Goal: Information Seeking & Learning: Learn about a topic

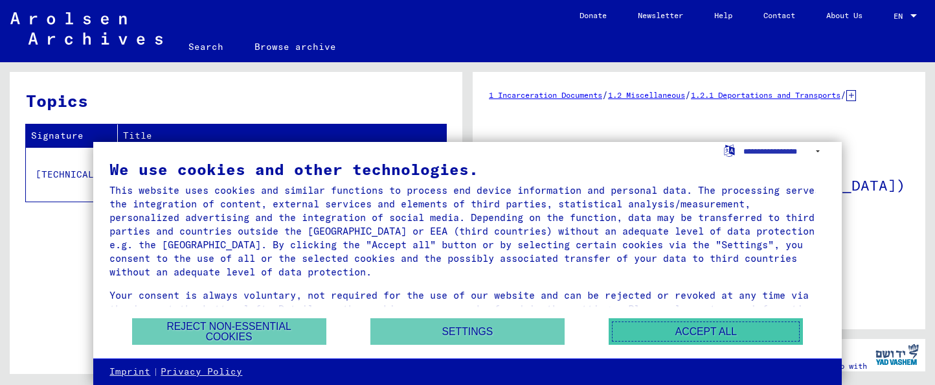
click at [746, 334] on button "Accept all" at bounding box center [706, 331] width 194 height 27
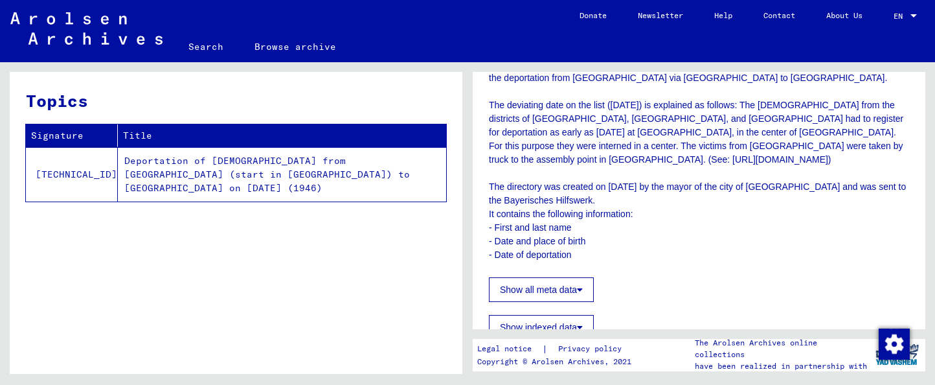
scroll to position [320, 0]
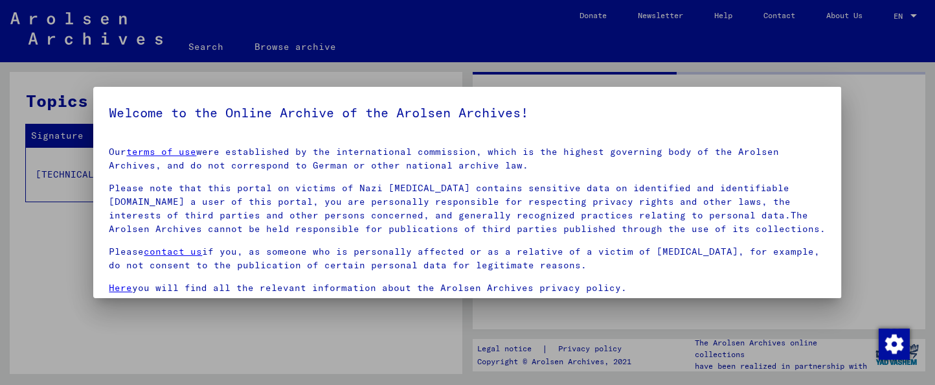
drag, startPoint x: 921, startPoint y: 106, endPoint x: 926, endPoint y: 203, distance: 96.6
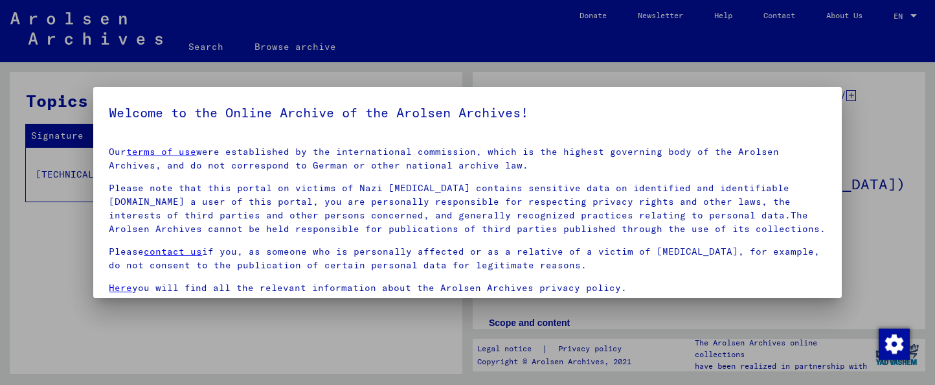
click at [874, 239] on div at bounding box center [467, 192] width 935 height 385
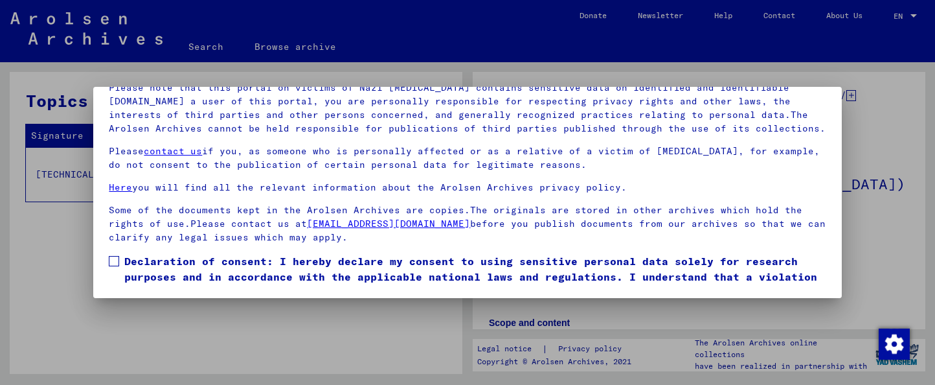
scroll to position [103, 0]
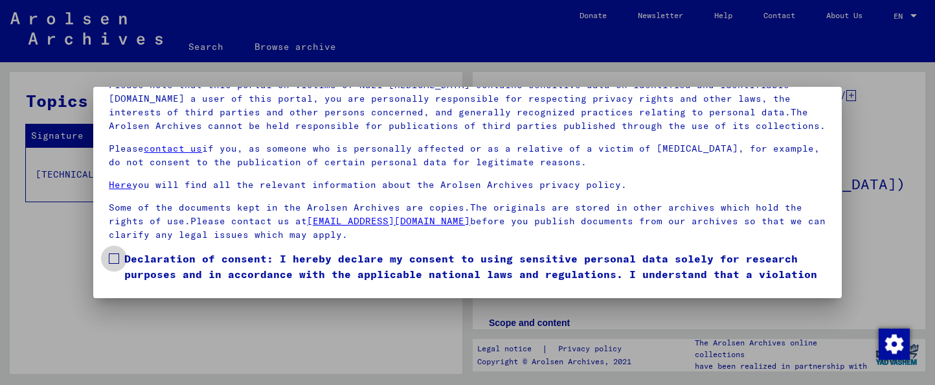
click at [112, 256] on span at bounding box center [114, 258] width 10 height 10
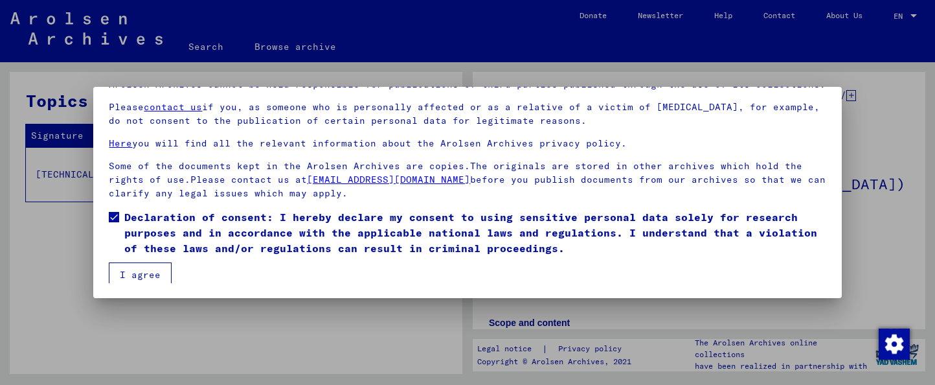
scroll to position [45, 0]
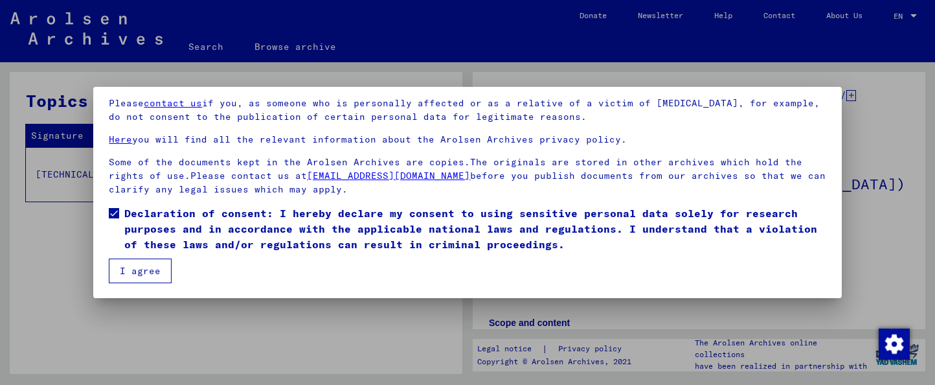
drag, startPoint x: 149, startPoint y: 271, endPoint x: 157, endPoint y: 269, distance: 8.6
click at [149, 271] on button "I agree" at bounding box center [140, 270] width 63 height 25
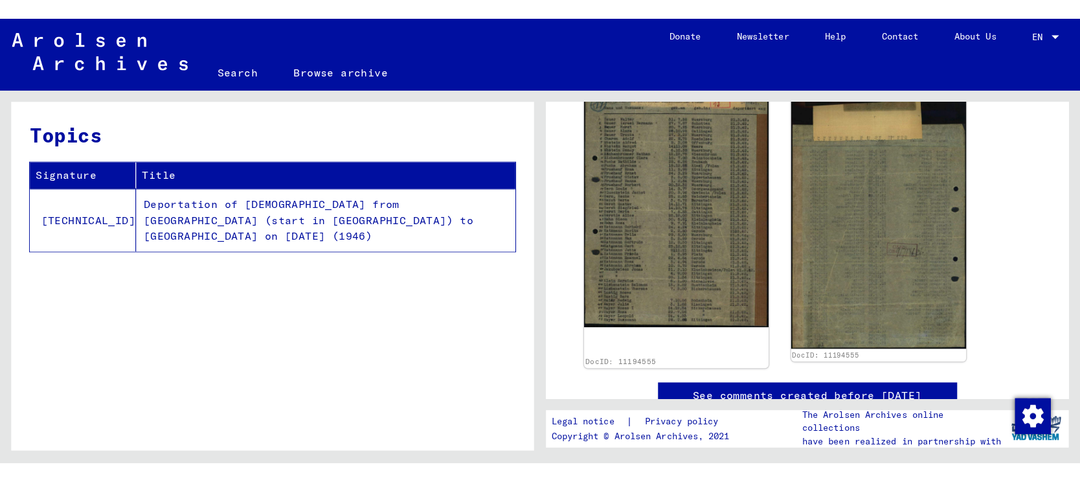
scroll to position [594, 0]
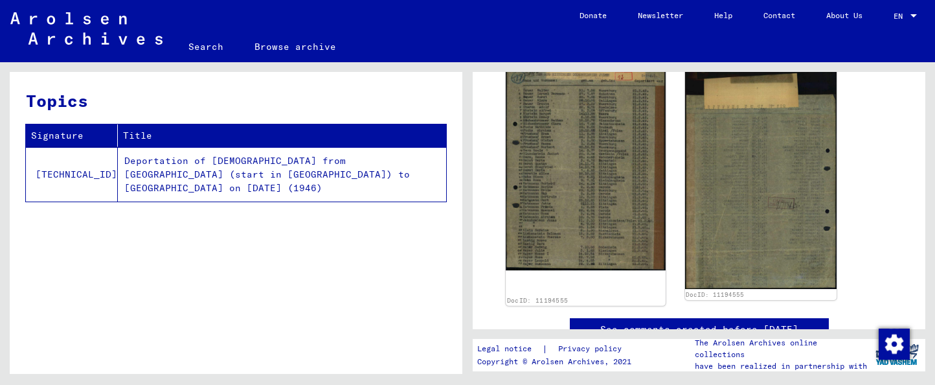
click at [579, 163] on img at bounding box center [585, 154] width 159 height 232
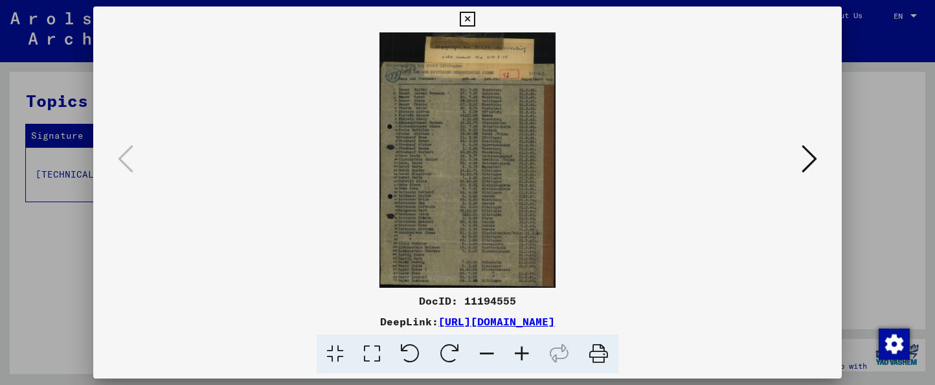
click at [521, 321] on link "[URL][DOMAIN_NAME]" at bounding box center [496, 321] width 117 height 13
click at [801, 145] on icon at bounding box center [809, 158] width 16 height 31
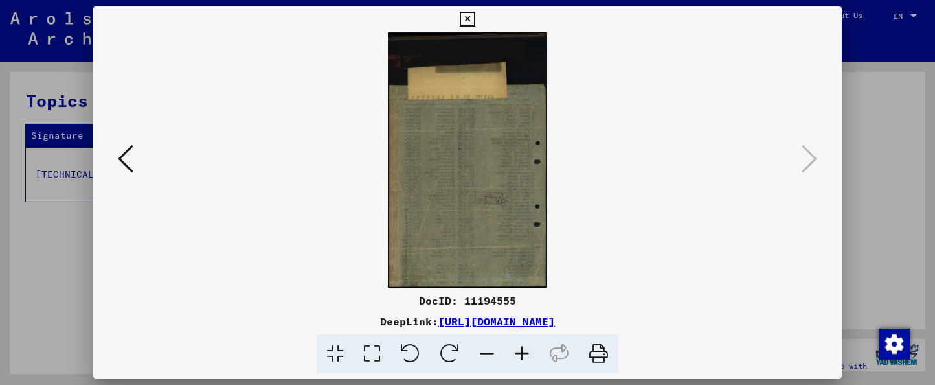
click at [111, 144] on div at bounding box center [467, 159] width 748 height 255
click at [96, 162] on div at bounding box center [467, 159] width 748 height 255
click at [123, 157] on icon at bounding box center [126, 158] width 16 height 31
